Goal: Task Accomplishment & Management: Use online tool/utility

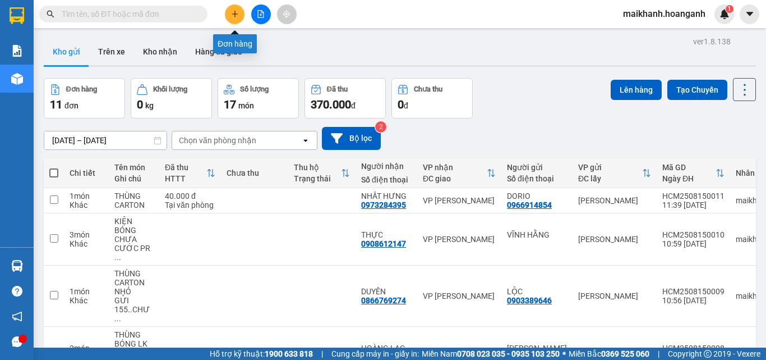
click at [240, 15] on button at bounding box center [235, 14] width 20 height 20
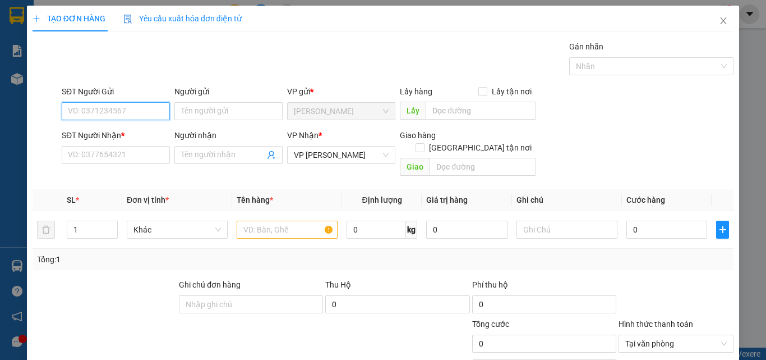
click at [130, 116] on input "SĐT Người Gửi" at bounding box center [116, 111] width 108 height 18
click at [89, 132] on div "0936899298 - HOÀNG" at bounding box center [115, 133] width 94 height 12
type input "0936899298"
type input "HOÀNG"
type input "0936899298"
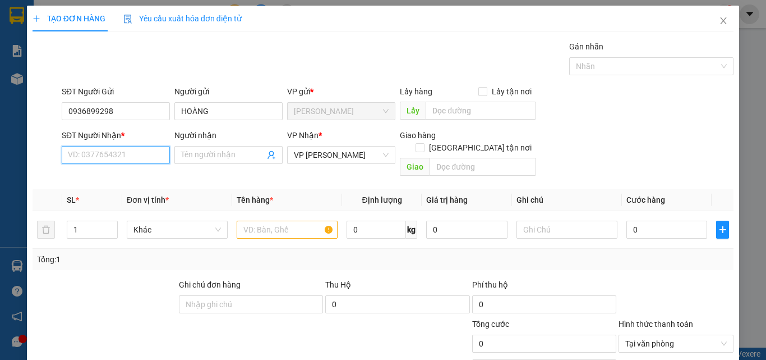
click at [103, 153] on input "SĐT Người Nhận *" at bounding box center [116, 155] width 108 height 18
type input "20.000"
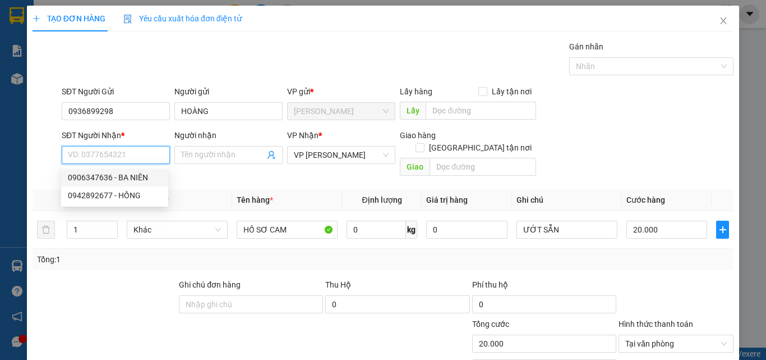
click at [97, 180] on div "0906347636 - BA NIÊN" at bounding box center [115, 177] width 94 height 12
type input "0906347636"
type input "BA NIÊN"
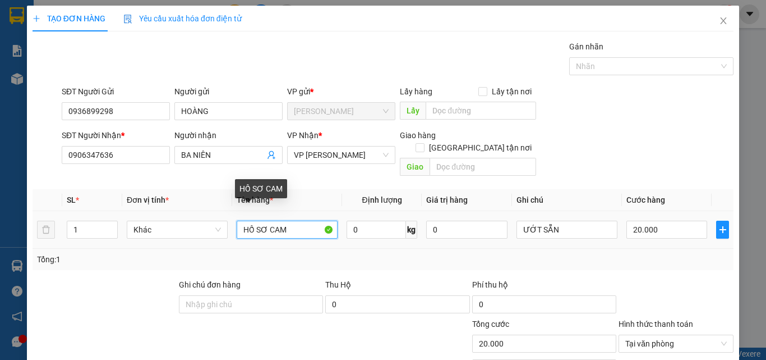
click at [292, 220] on input "HỒ SƠ CAM" at bounding box center [287, 229] width 101 height 18
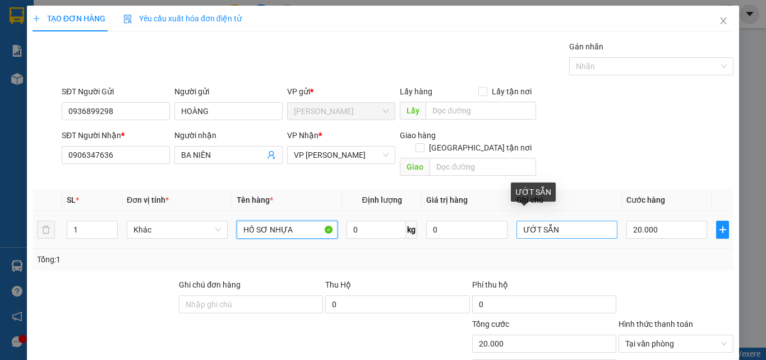
type input "HỒ SƠ NHỰA"
click at [564, 220] on input "ƯỚT SẴN" at bounding box center [567, 229] width 101 height 18
type input "Ư"
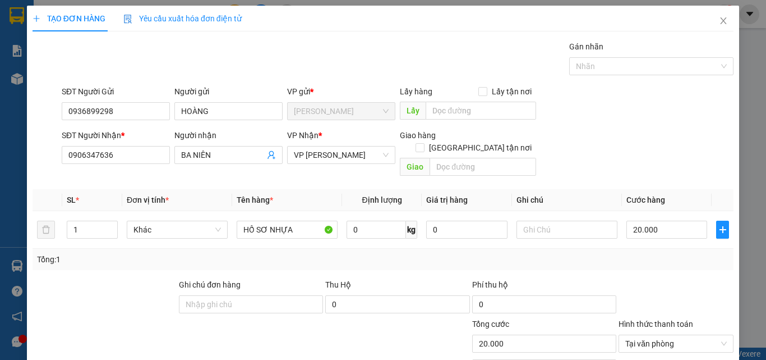
scroll to position [90, 0]
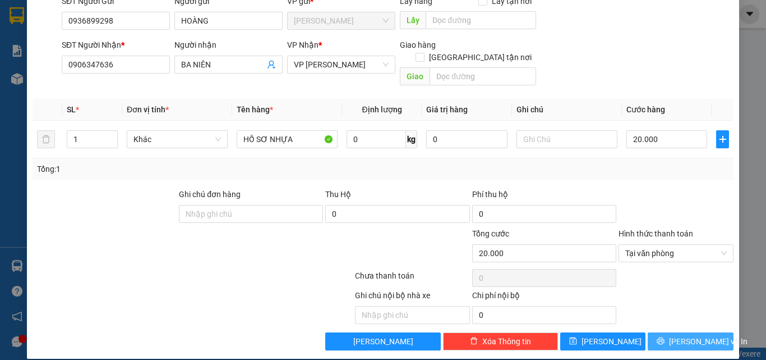
click at [697, 335] on span "[PERSON_NAME] và In" at bounding box center [708, 341] width 79 height 12
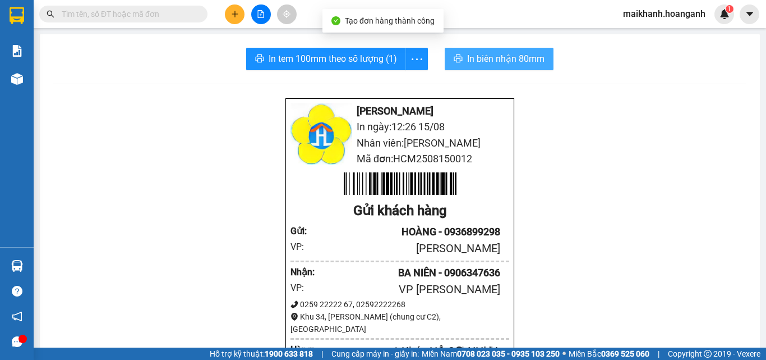
click at [508, 61] on span "In biên nhận 80mm" at bounding box center [505, 59] width 77 height 14
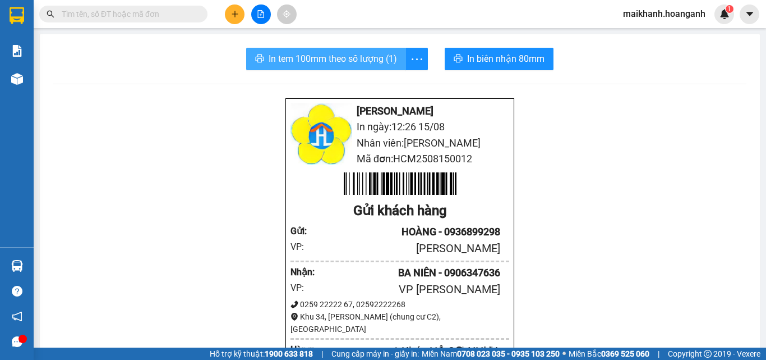
click at [291, 59] on span "In tem 100mm theo số lượng (1)" at bounding box center [333, 59] width 128 height 14
